Goal: Task Accomplishment & Management: Manage account settings

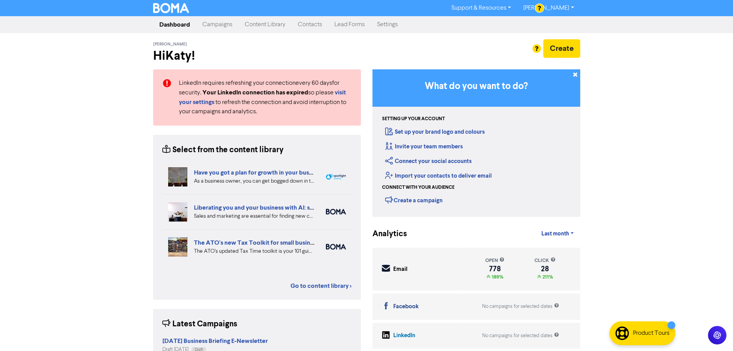
click at [224, 23] on link "Campaigns" at bounding box center [217, 24] width 42 height 15
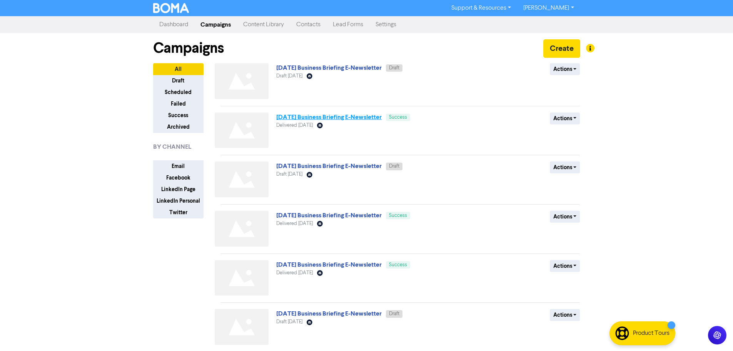
click at [374, 117] on link "[DATE] Business Briefing E-Newsletter" at bounding box center [328, 117] width 105 height 8
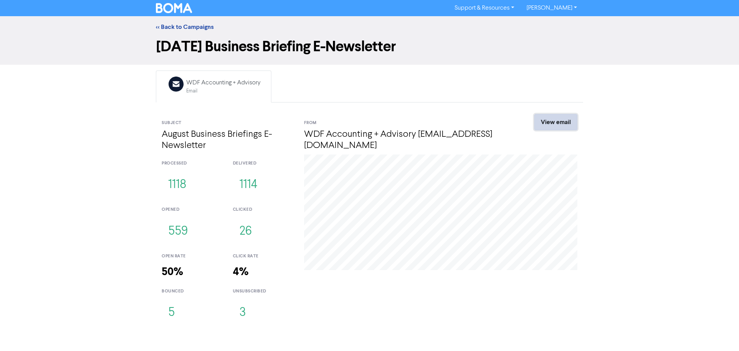
click at [572, 115] on link "View email" at bounding box center [555, 122] width 43 height 16
